Goal: Task Accomplishment & Management: Manage account settings

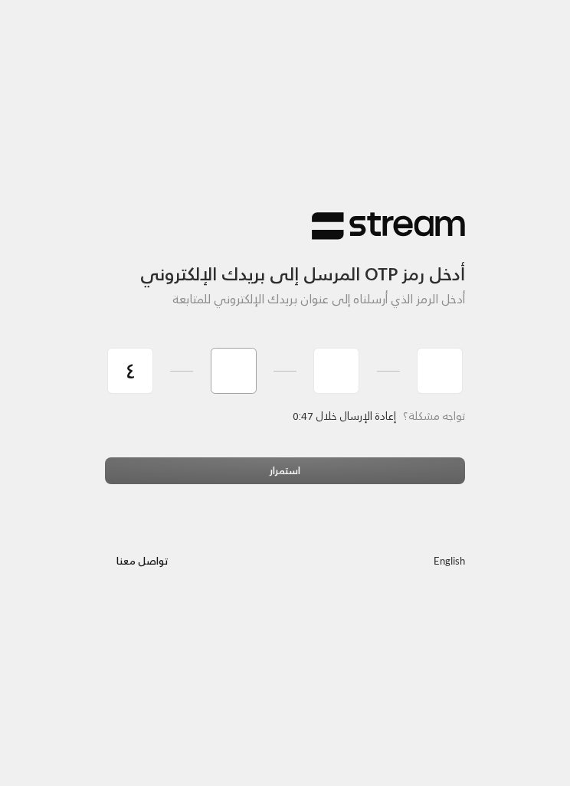
type input "4"
type input "5"
type input "3"
type input "8"
click at [358, 463] on div "استمرار" at bounding box center [285, 476] width 360 height 38
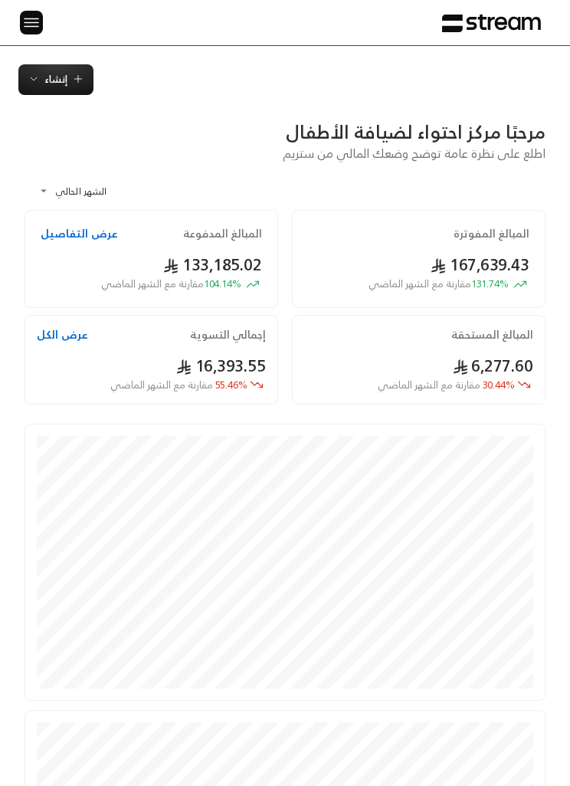
click at [22, 25] on img at bounding box center [31, 22] width 18 height 19
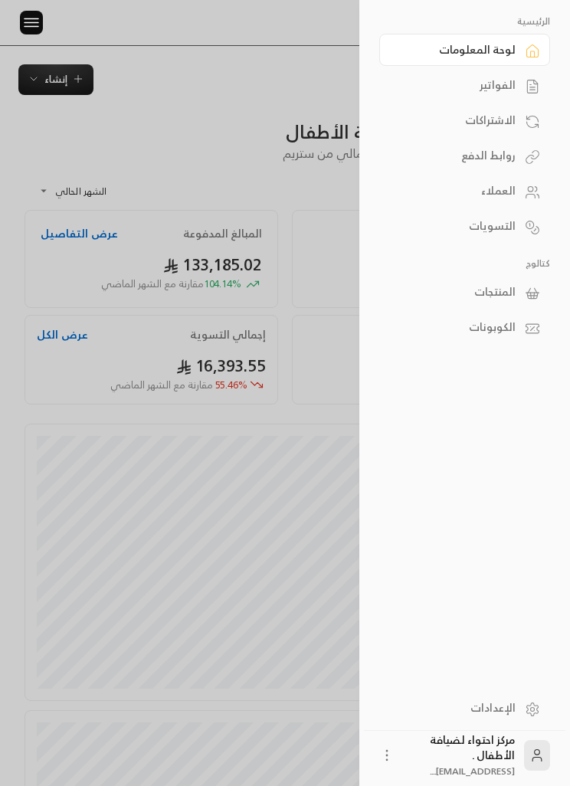
click at [509, 88] on div "الفواتير" at bounding box center [456, 84] width 117 height 15
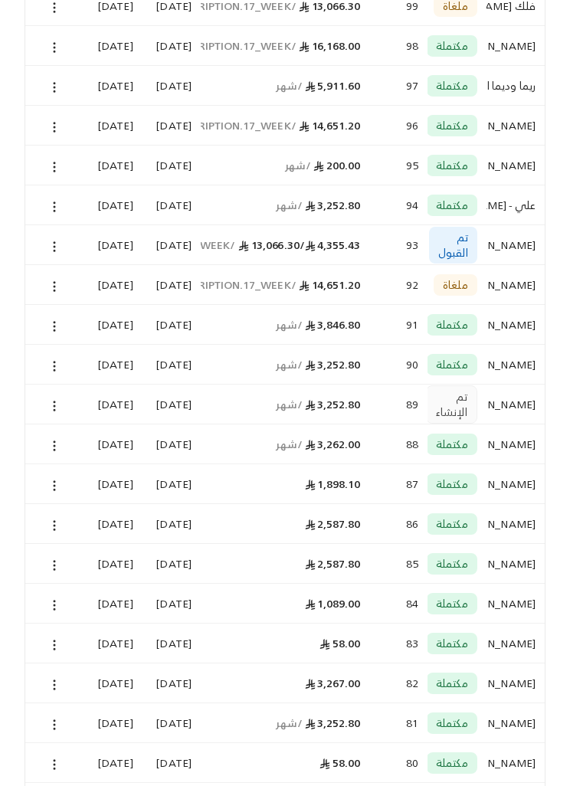
scroll to position [354, 0]
click at [34, 404] on div at bounding box center [54, 404] width 58 height 40
